Goal: Task Accomplishment & Management: Complete application form

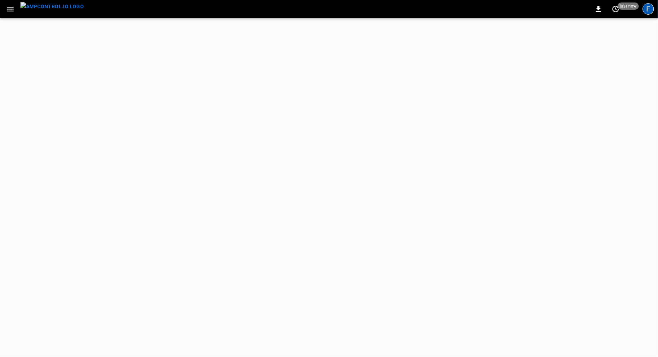
click at [650, 11] on div "F" at bounding box center [647, 8] width 11 height 11
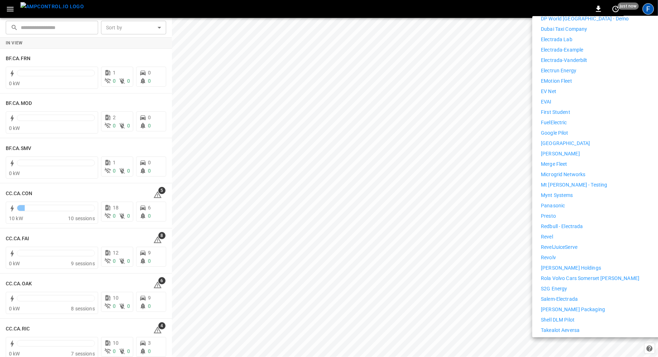
scroll to position [351, 0]
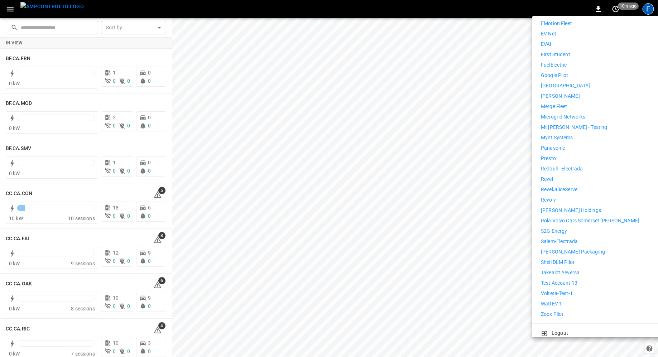
click at [556, 300] on p "WattEV 1" at bounding box center [551, 304] width 21 height 8
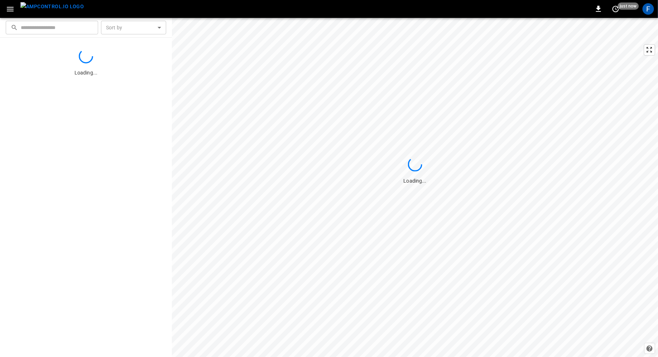
click at [6, 9] on icon "button" at bounding box center [10, 9] width 9 height 9
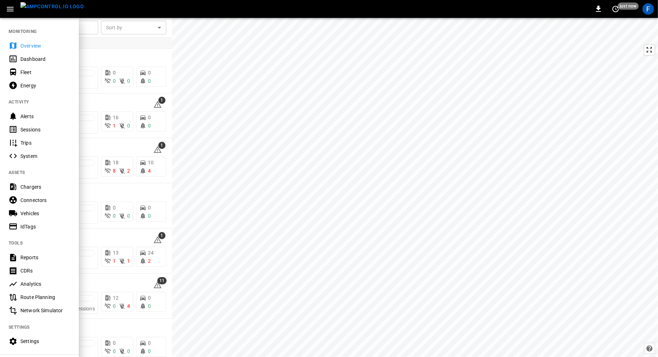
click at [120, 182] on div at bounding box center [329, 178] width 658 height 357
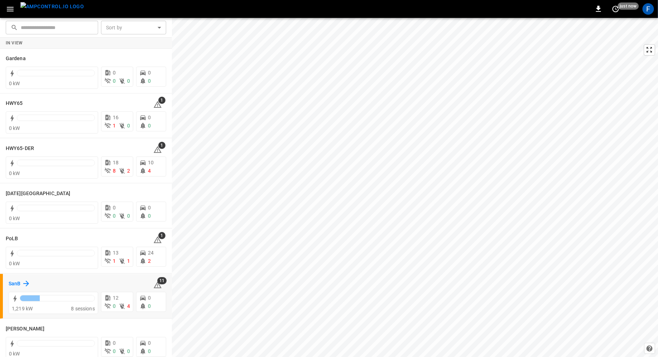
click at [15, 285] on h6 "SanB" at bounding box center [15, 284] width 12 height 8
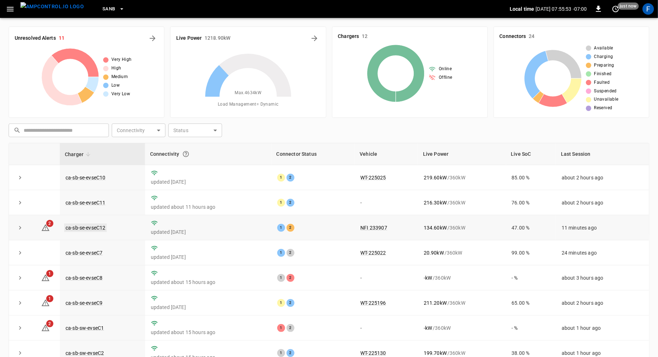
click at [95, 226] on link "ca-sb-se-evseC12" at bounding box center [85, 227] width 43 height 9
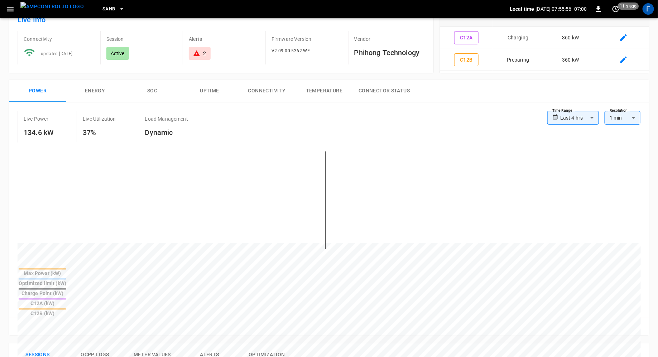
scroll to position [251, 0]
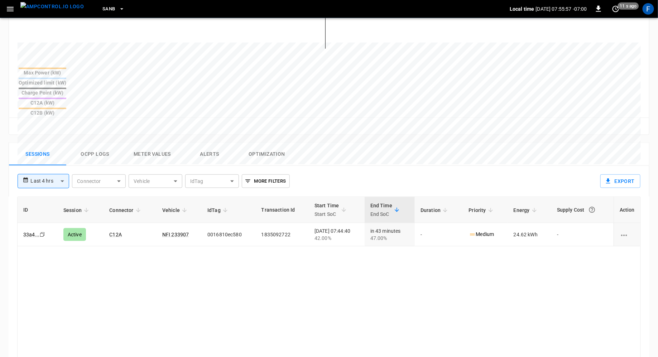
click at [94, 143] on button "Ocpp logs" at bounding box center [94, 154] width 57 height 23
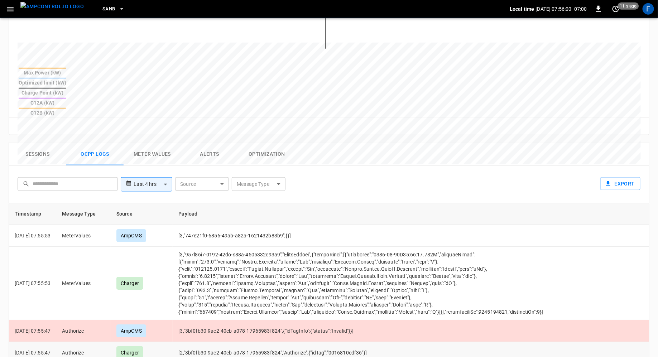
click at [351, 342] on td "[2,"3bf0fb30-9ac2-40cb-a078-17965983f824","Authorize",{"idTag":"0016810edf36"}]" at bounding box center [362, 353] width 379 height 22
copy td "0016810edf36"
click at [18, 11] on button "menu" at bounding box center [52, 9] width 69 height 18
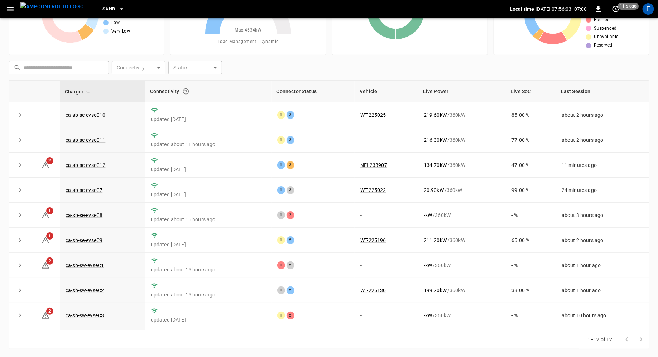
click at [10, 7] on icon "button" at bounding box center [10, 9] width 7 height 5
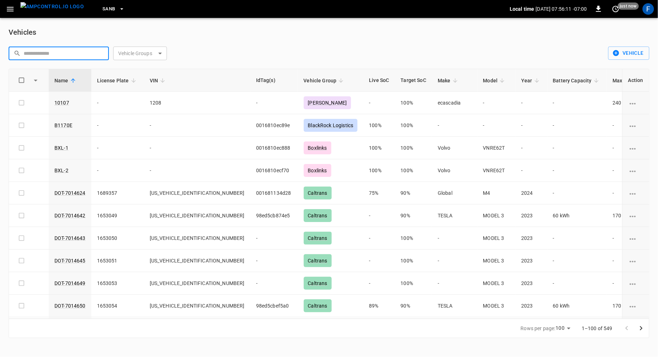
click at [72, 51] on input "text" at bounding box center [64, 53] width 80 height 13
click at [141, 54] on body "SanB Local time 2025-08-10 07:56:14 -07:00 0 just now F Vehicles ​ ​ Vehicle Gr…" at bounding box center [329, 173] width 658 height 347
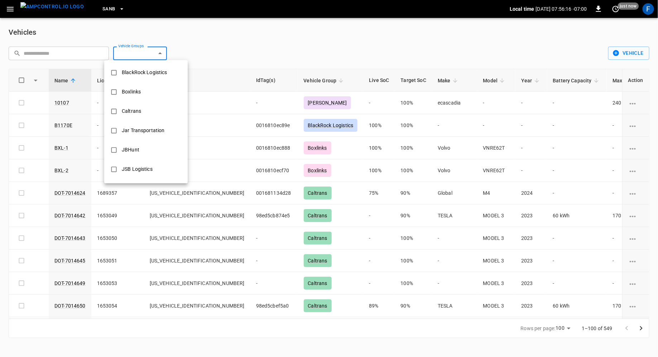
click at [100, 49] on div at bounding box center [329, 178] width 658 height 357
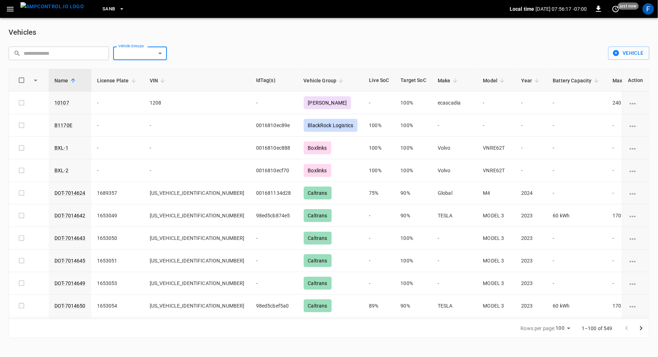
click at [119, 53] on body "SanB Local time 2025-08-10 07:56:17 -07:00 0 just now F Vehicles ​ ​ Vehicle Gr…" at bounding box center [329, 173] width 658 height 347
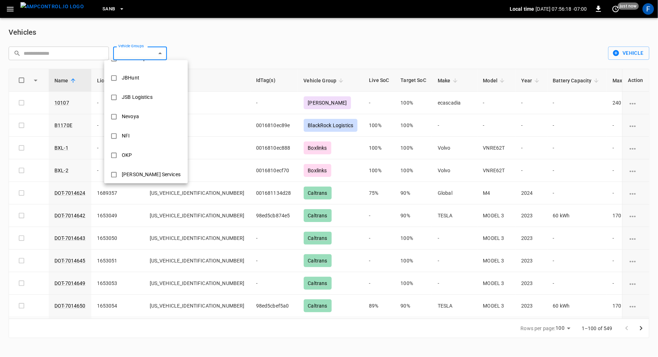
scroll to position [79, 0]
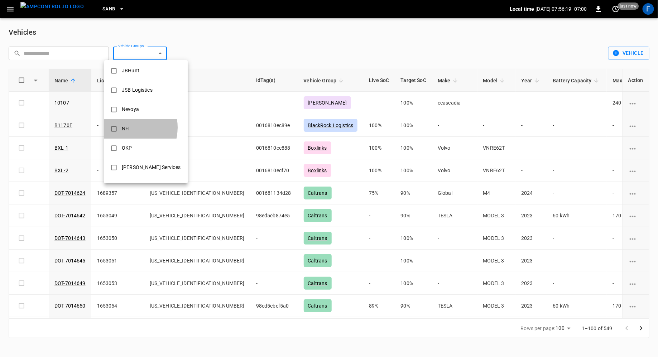
click at [126, 127] on div "NFI" at bounding box center [125, 128] width 16 height 13
type input "***"
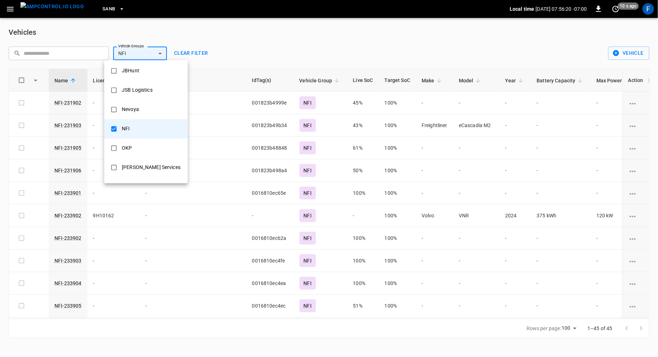
click at [127, 29] on div at bounding box center [329, 178] width 658 height 357
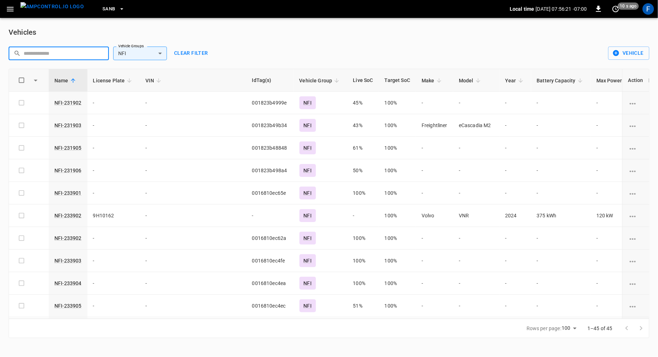
click at [67, 52] on input "text" at bounding box center [64, 53] width 80 height 13
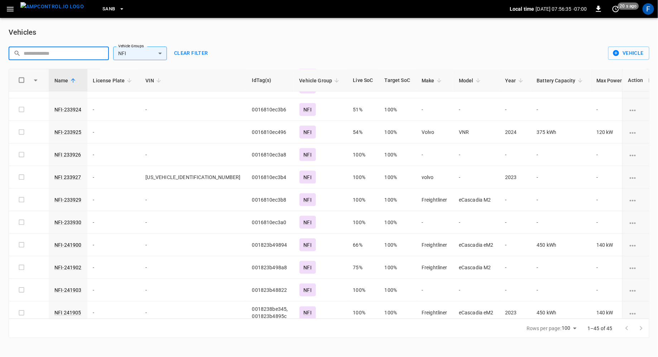
scroll to position [366, 0]
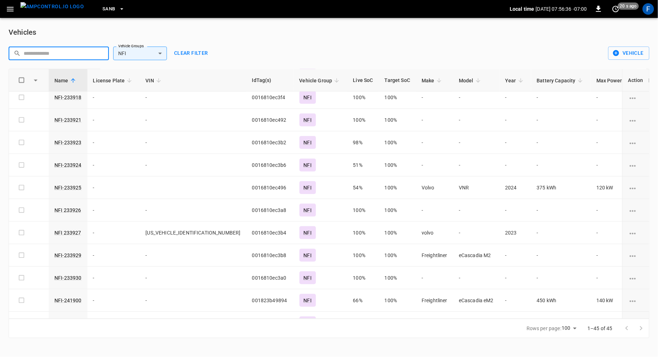
click at [54, 53] on input "text" at bounding box center [64, 53] width 80 height 13
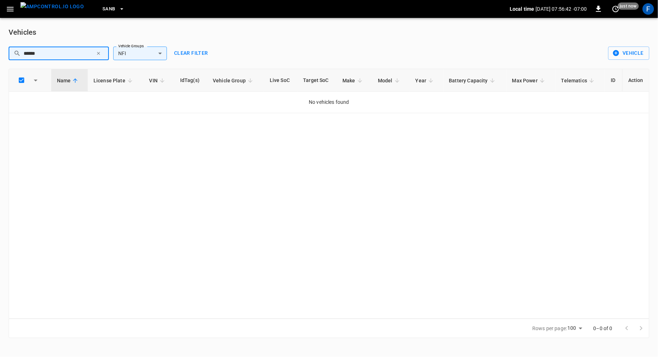
type input "******"
click at [638, 54] on button "Vehicle" at bounding box center [628, 53] width 41 height 13
click at [622, 64] on li "Create" at bounding box center [628, 68] width 38 height 12
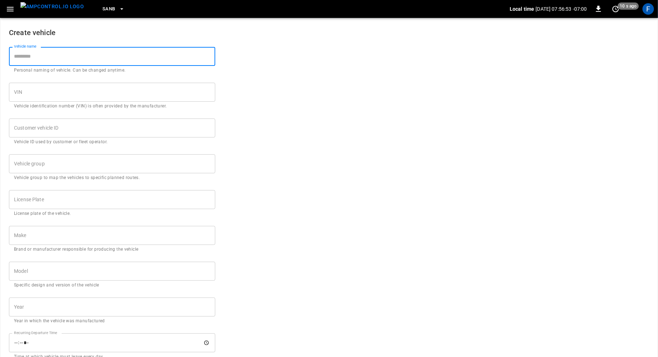
click at [116, 53] on input "Vehicle name" at bounding box center [112, 56] width 206 height 19
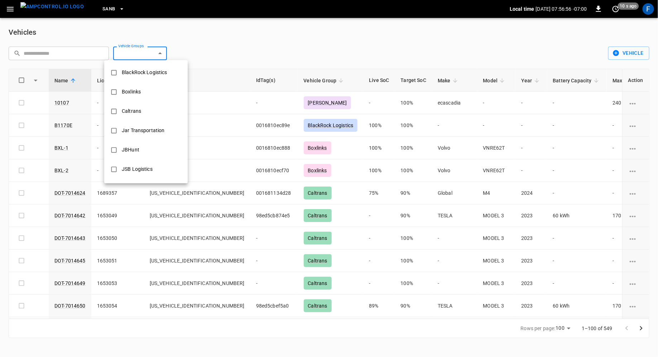
click at [151, 55] on body "SanB Local time 2025-08-10 07:56:56 -07:00 0 10 s ago F Vehicles ​ ​ Vehicle Gr…" at bounding box center [329, 173] width 658 height 347
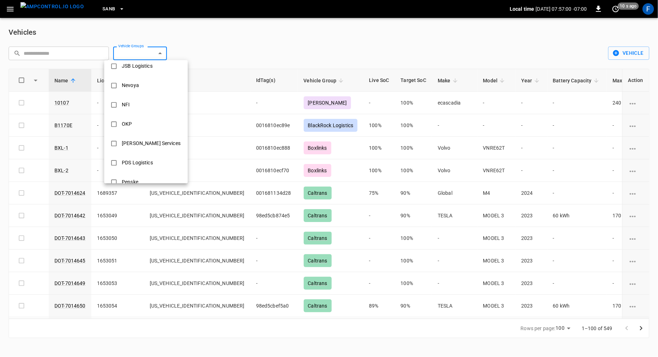
scroll to position [83, 0]
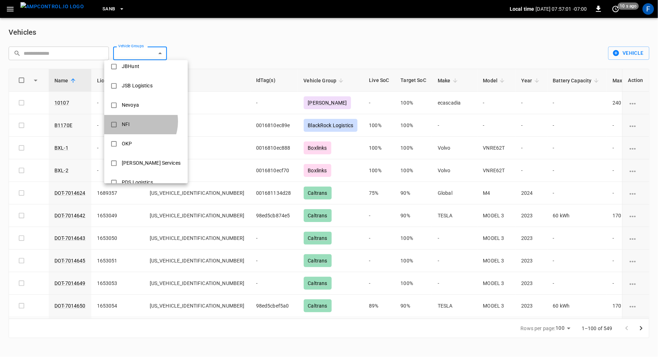
click at [131, 121] on div "NFI" at bounding box center [125, 124] width 16 height 13
type input "***"
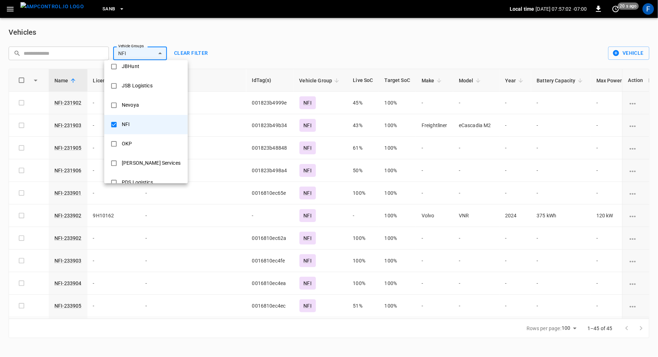
click at [344, 64] on div at bounding box center [329, 178] width 658 height 357
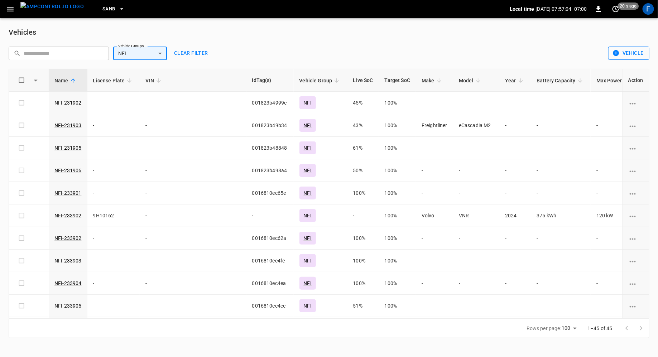
click at [630, 57] on button "Vehicle" at bounding box center [628, 53] width 41 height 13
click at [620, 67] on li "Create" at bounding box center [628, 68] width 38 height 12
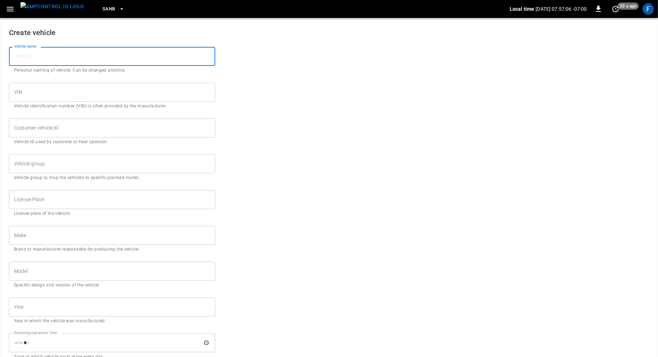
click at [102, 50] on input "Vehicle name" at bounding box center [112, 56] width 206 height 19
type input "**********"
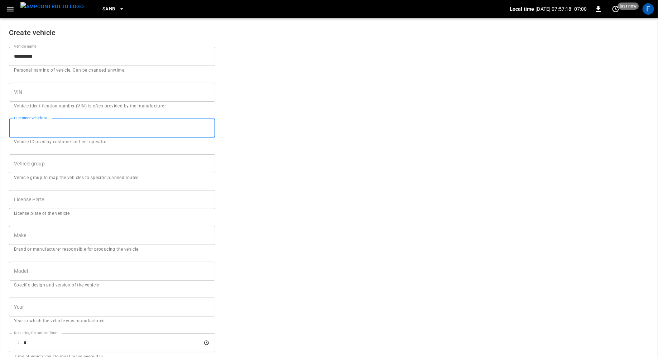
click at [76, 128] on input "Customer vehicle ID" at bounding box center [112, 128] width 206 height 19
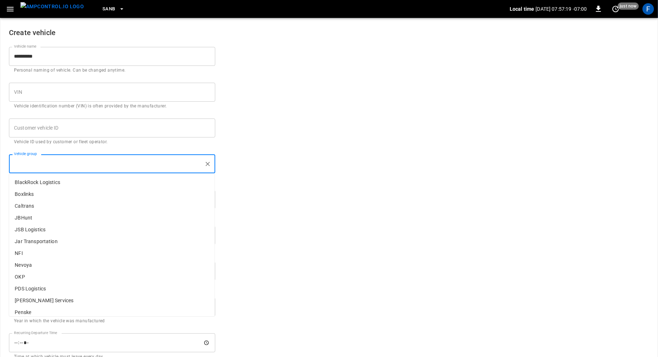
click at [58, 159] on input "Vehicle group" at bounding box center [106, 164] width 189 height 13
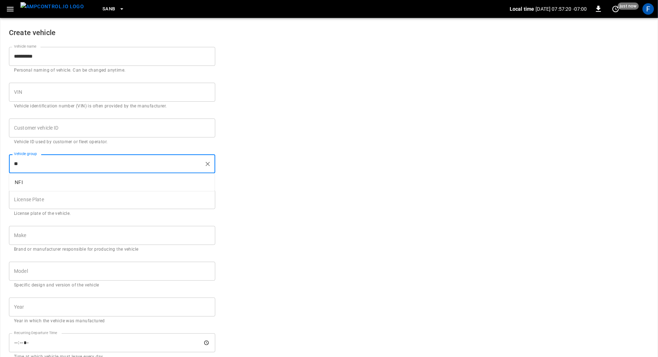
click at [35, 185] on p "NFI" at bounding box center [112, 183] width 206 height 12
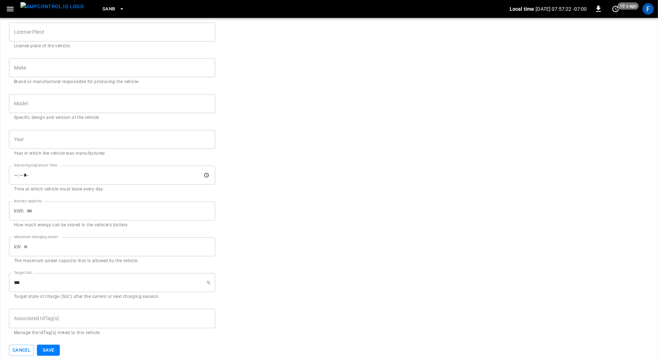
scroll to position [175, 0]
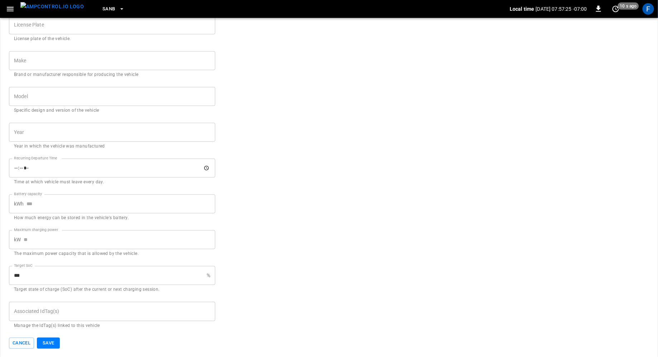
type input "***"
click at [56, 312] on div "Associated IdTag(s) Associated IdTag(s) Manage the IdTag(s) linked to this vehi…" at bounding box center [112, 315] width 206 height 27
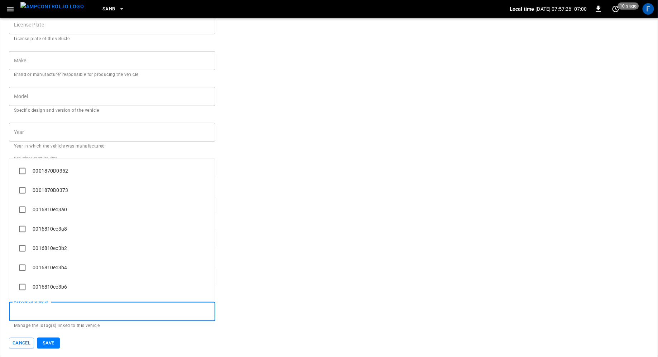
click at [263, 319] on form "**********" at bounding box center [329, 96] width 640 height 505
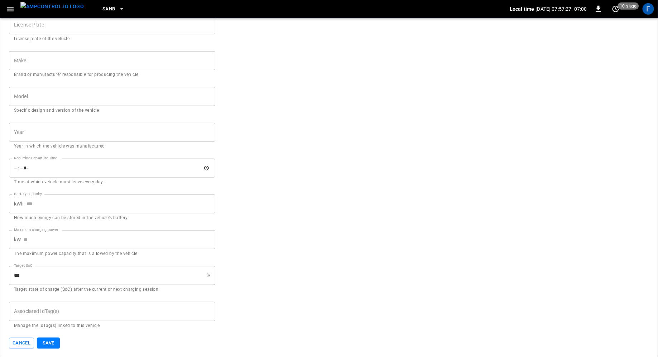
click at [48, 343] on button "Save" at bounding box center [48, 343] width 23 height 11
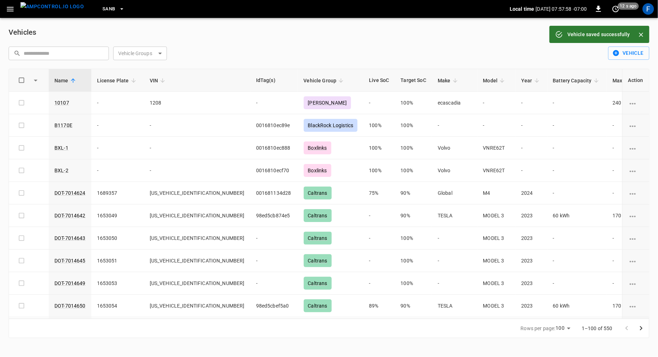
click at [54, 11] on img "menu" at bounding box center [51, 6] width 63 height 9
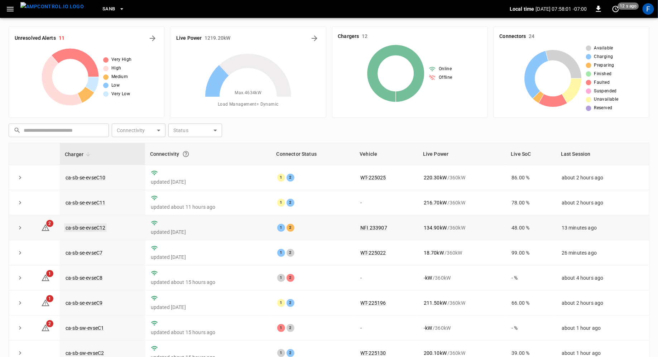
click at [92, 228] on link "ca-sb-se-evseC12" at bounding box center [85, 227] width 43 height 9
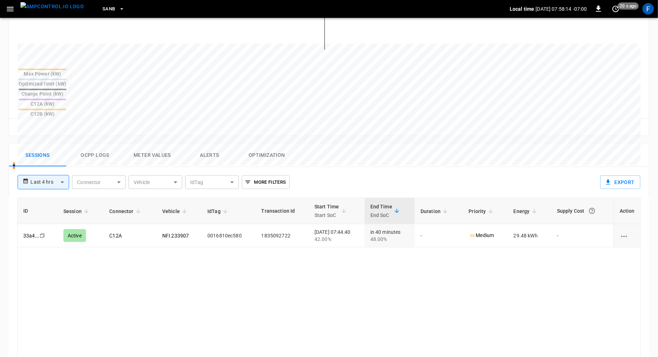
scroll to position [266, 0]
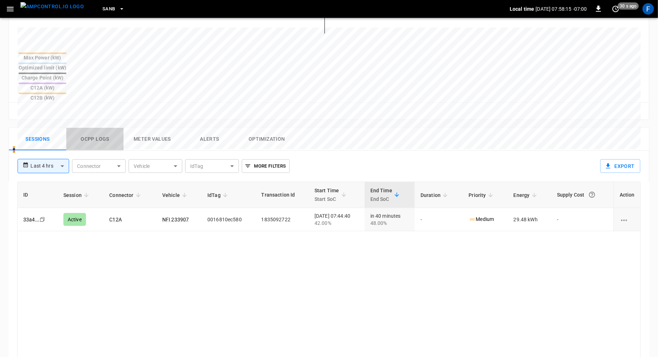
click at [93, 128] on button "Ocpp logs" at bounding box center [94, 139] width 57 height 23
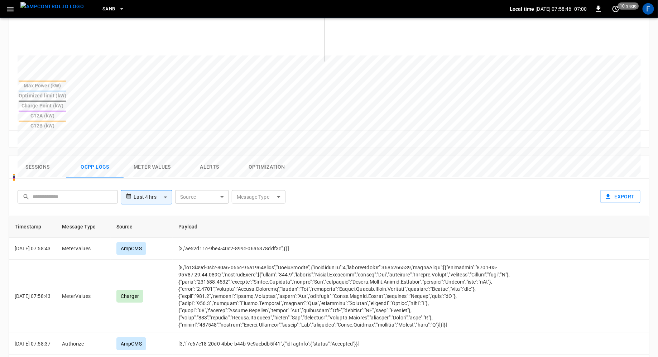
scroll to position [339, 0]
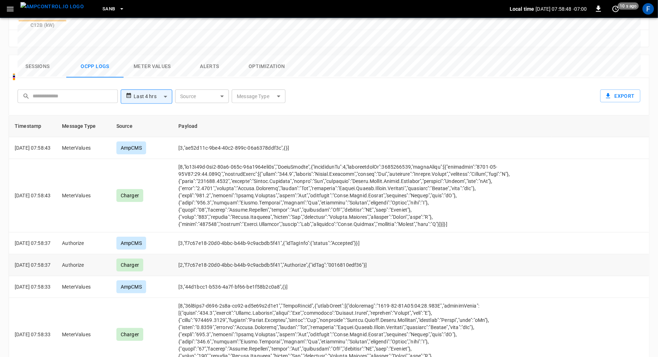
click at [345, 254] on td "[2,"f7c67e18-20d0-4bbc-b44b-9c9acbdb5f41","Authorize",{"idTag":"0016810edf36"}]" at bounding box center [362, 265] width 378 height 22
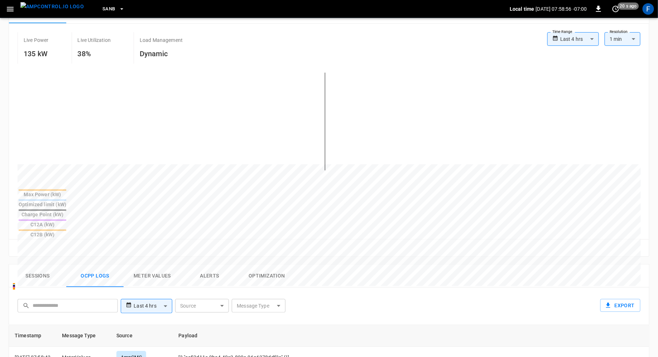
scroll to position [0, 0]
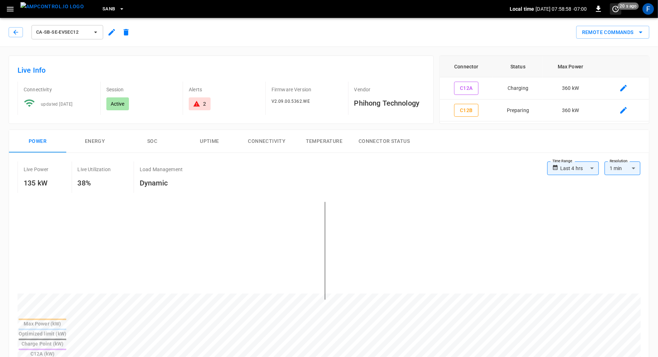
click at [613, 11] on icon "set refresh interval" at bounding box center [615, 9] width 9 height 9
click at [613, 34] on li "Update every 5 sec" at bounding box center [592, 35] width 57 height 12
click at [616, 13] on icon "set refresh interval" at bounding box center [615, 9] width 9 height 9
click at [611, 25] on li "Refresh now" at bounding box center [592, 24] width 57 height 12
click at [371, 50] on div at bounding box center [329, 178] width 658 height 357
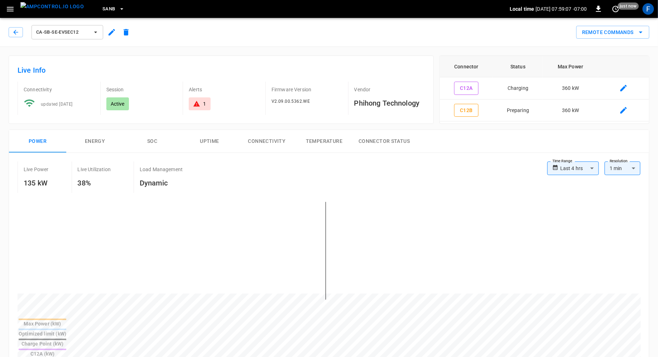
scroll to position [269, 0]
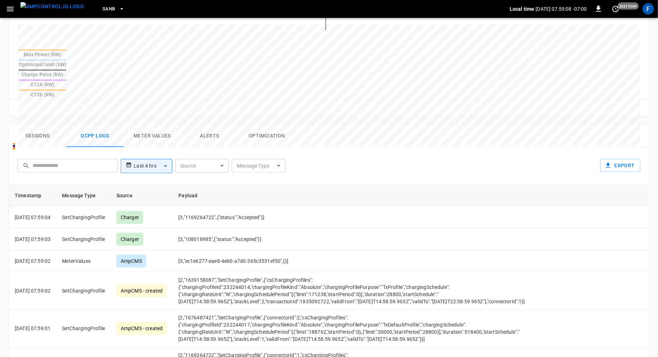
click at [45, 125] on button "Sessions" at bounding box center [37, 136] width 57 height 23
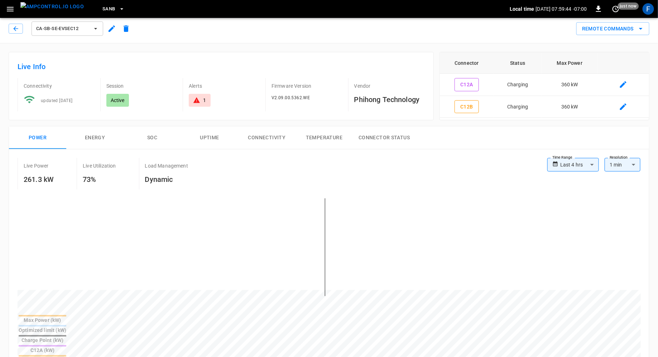
scroll to position [0, 0]
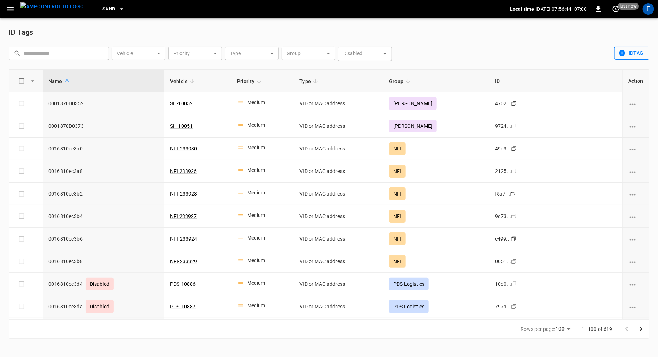
click at [526, 56] on icon "button" at bounding box center [621, 52] width 7 height 7
click at [526, 67] on li "Create" at bounding box center [633, 68] width 38 height 12
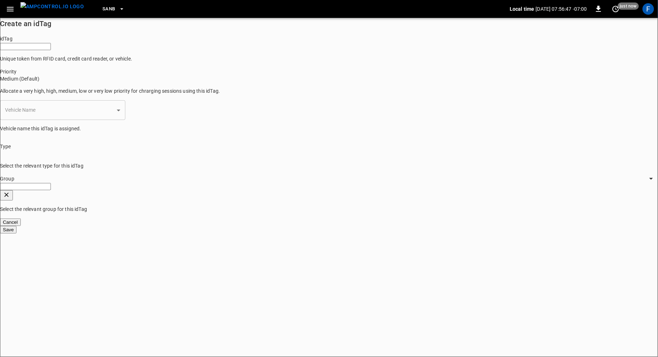
click at [42, 50] on input "idTag" at bounding box center [25, 46] width 51 height 7
paste input "**********"
type input "**********"
click at [48, 133] on body "**********" at bounding box center [329, 116] width 658 height 233
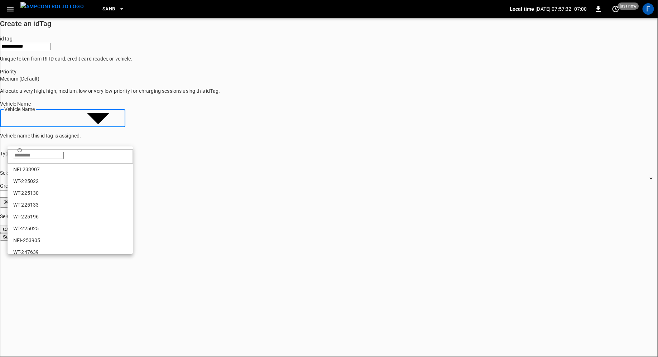
click at [42, 159] on input "text" at bounding box center [38, 155] width 51 height 7
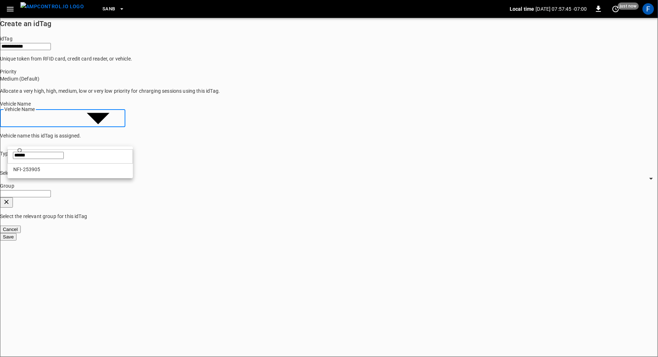
type input "******"
click at [50, 168] on li "NFI-253905" at bounding box center [70, 170] width 125 height 12
type input "**********"
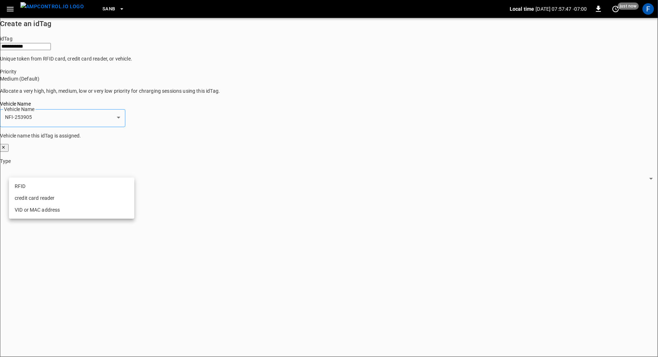
click at [34, 209] on li "VID or MAC address" at bounding box center [71, 210] width 125 height 12
type input "**********"
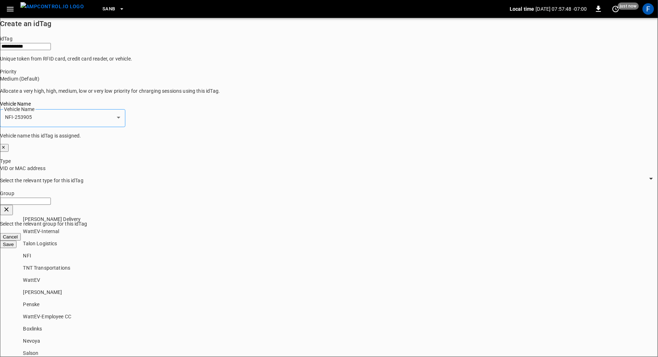
click at [48, 205] on input "Group" at bounding box center [25, 201] width 51 height 7
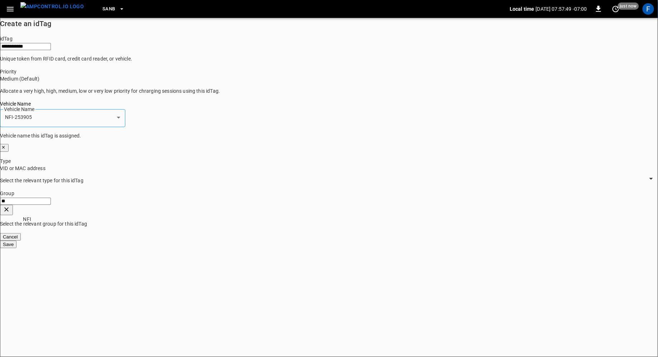
click at [32, 217] on p "NFI" at bounding box center [78, 219] width 111 height 7
type input "***"
click at [16, 241] on button "Save" at bounding box center [8, 245] width 16 height 8
